Goal: Task Accomplishment & Management: Manage account settings

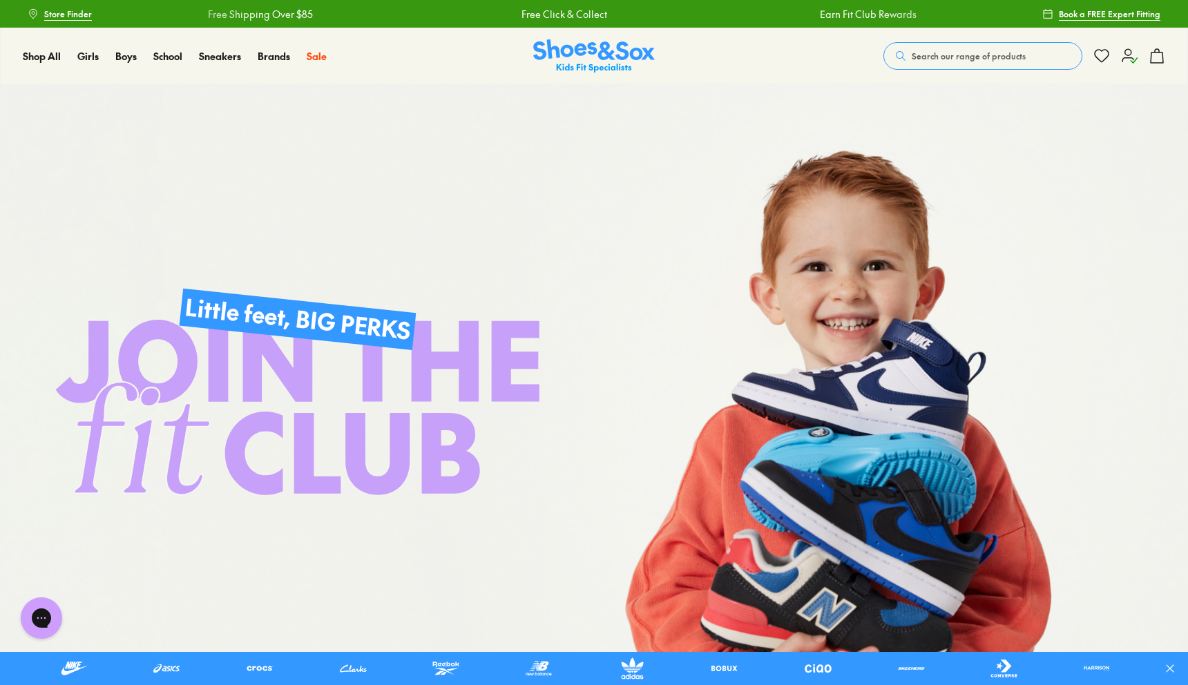
click at [1131, 57] on icon at bounding box center [1129, 56] width 17 height 17
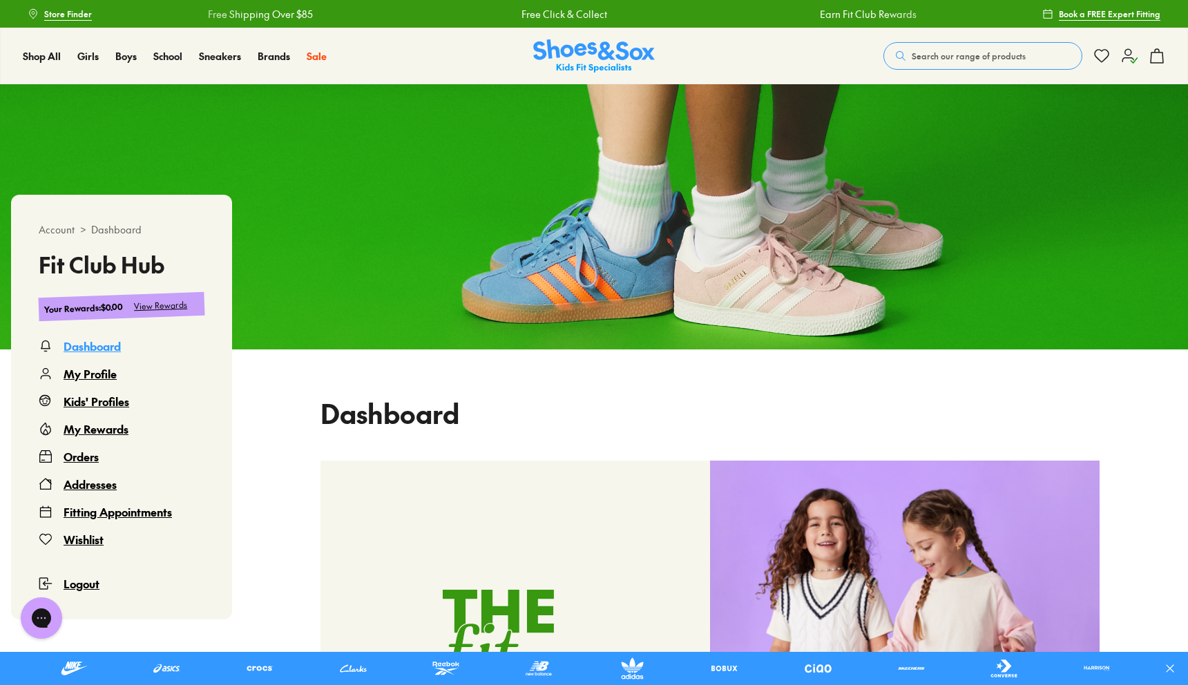
click at [164, 305] on div "View Rewards" at bounding box center [161, 305] width 54 height 15
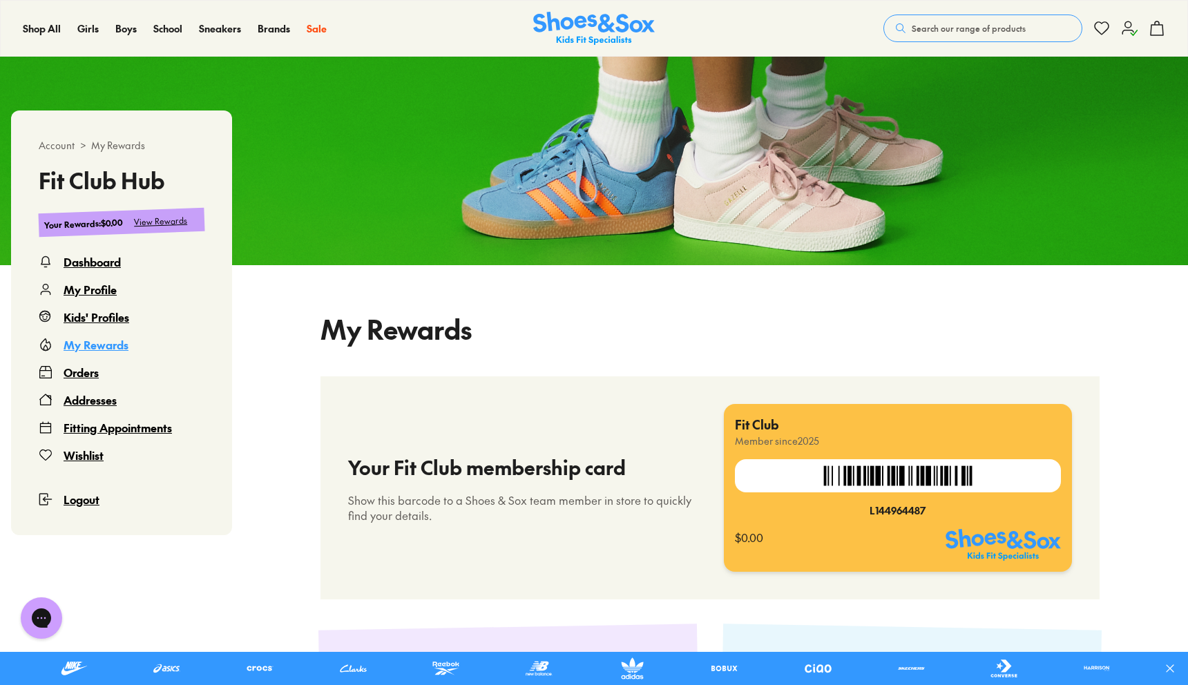
select select
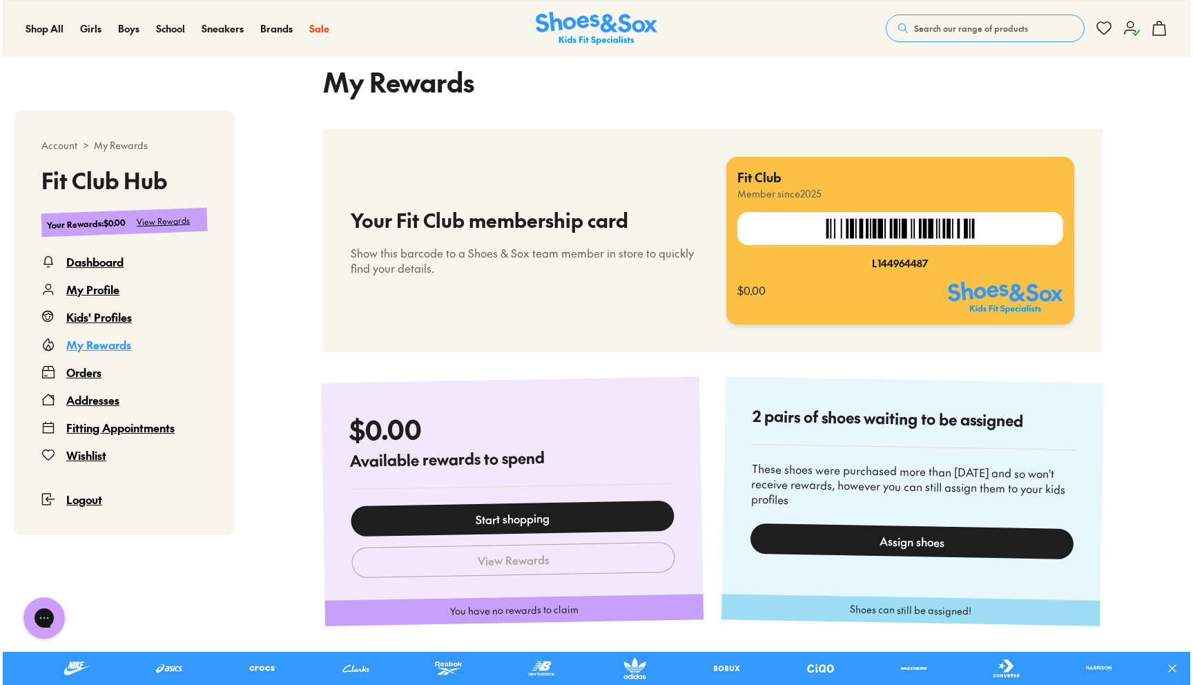
scroll to position [332, 0]
